Goal: Task Accomplishment & Management: Use online tool/utility

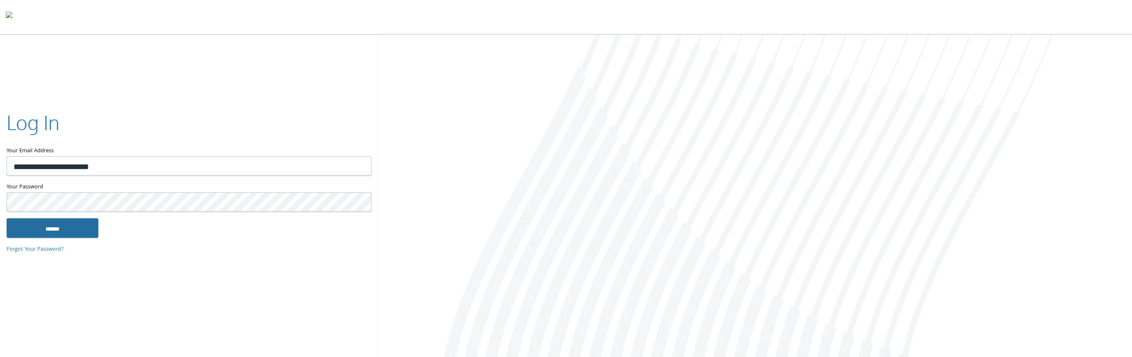
click at [73, 229] on input "******" at bounding box center [53, 228] width 92 height 20
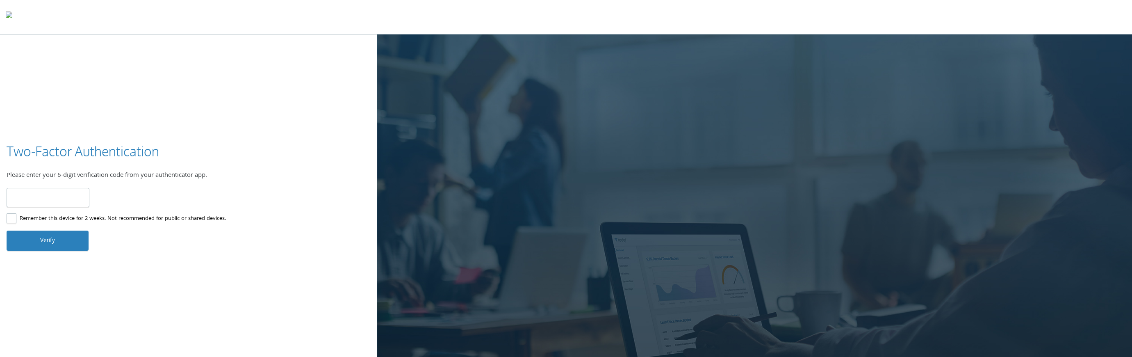
click at [59, 196] on input "number" at bounding box center [48, 197] width 83 height 19
type input "******"
